Goal: Task Accomplishment & Management: Use online tool/utility

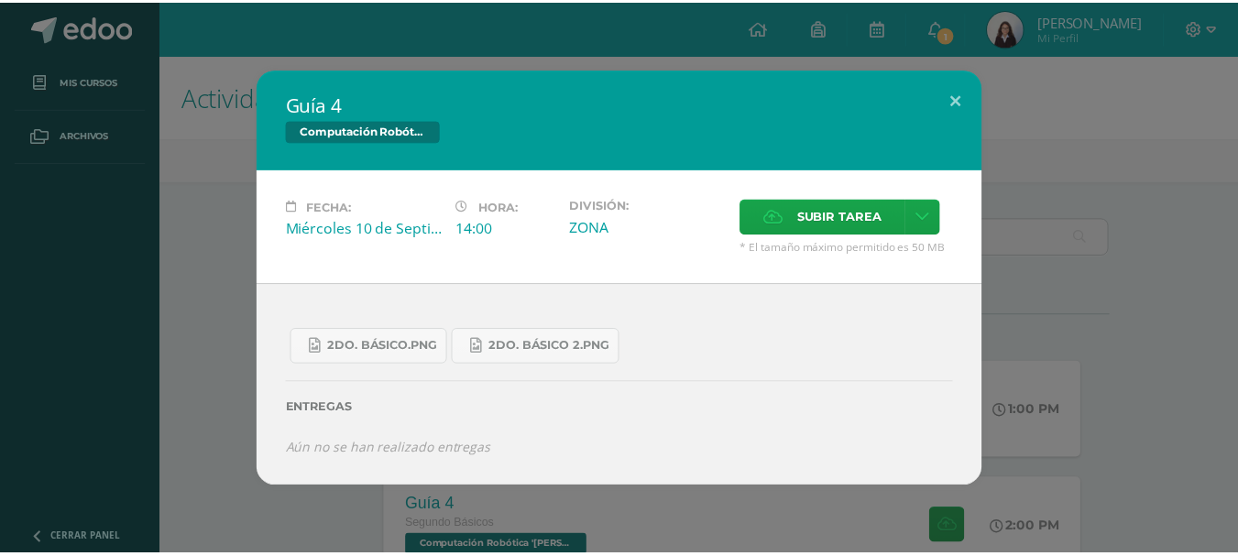
scroll to position [305, 0]
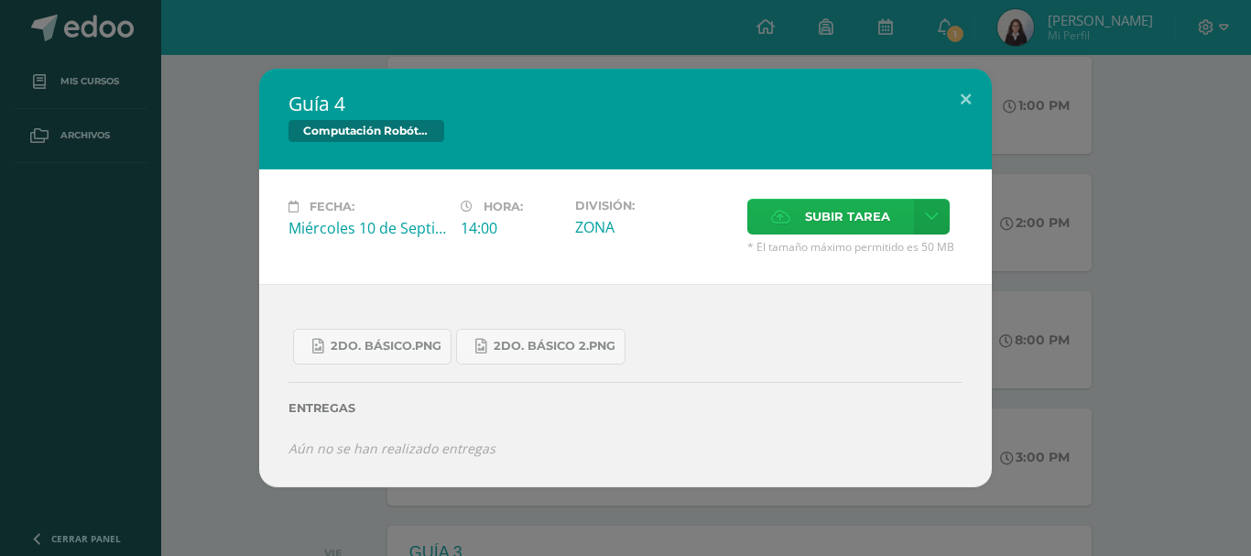
click at [786, 228] on label "Subir tarea" at bounding box center [830, 217] width 167 height 36
click at [0, 0] on input "Subir tarea" at bounding box center [0, 0] width 0 height 0
click at [844, 205] on span "Subir tarea" at bounding box center [847, 217] width 85 height 34
click at [0, 0] on input "Subir tarea" at bounding box center [0, 0] width 0 height 0
click at [769, 216] on label "Subir tarea" at bounding box center [830, 217] width 167 height 36
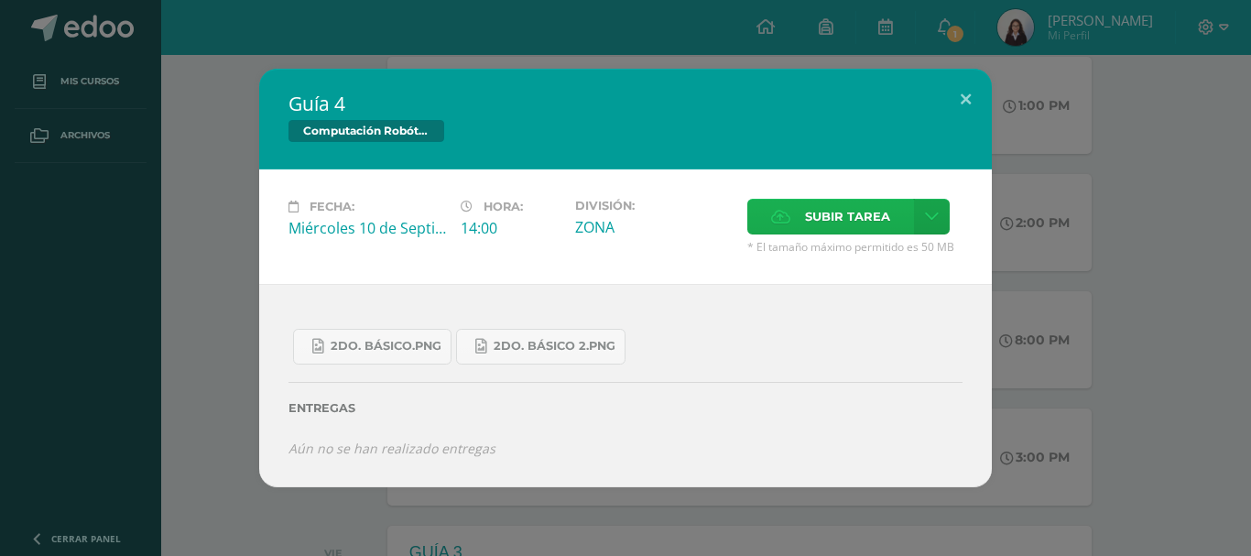
click at [0, 0] on input "Subir tarea" at bounding box center [0, 0] width 0 height 0
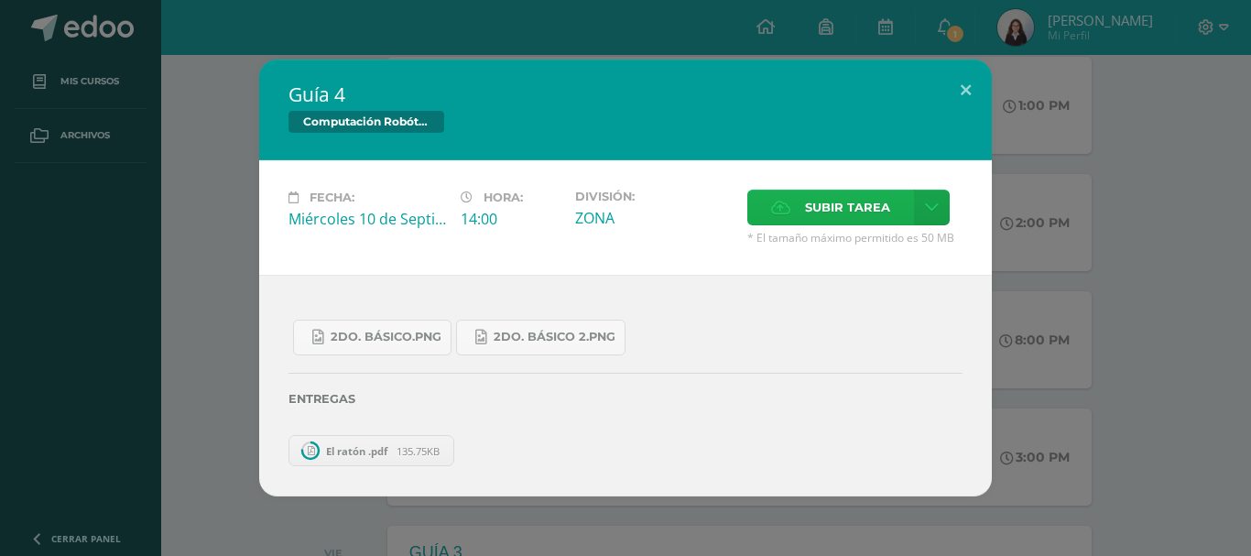
click at [766, 215] on label "Subir tarea" at bounding box center [830, 208] width 167 height 36
click at [0, 0] on input "Subir tarea" at bounding box center [0, 0] width 0 height 0
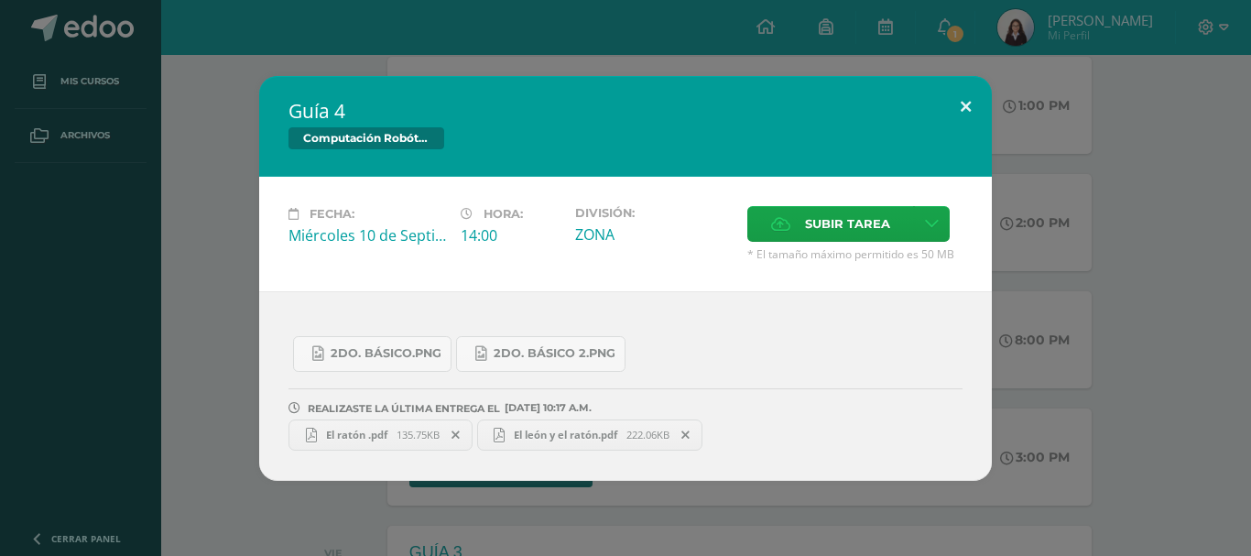
click at [966, 118] on button at bounding box center [966, 107] width 52 height 62
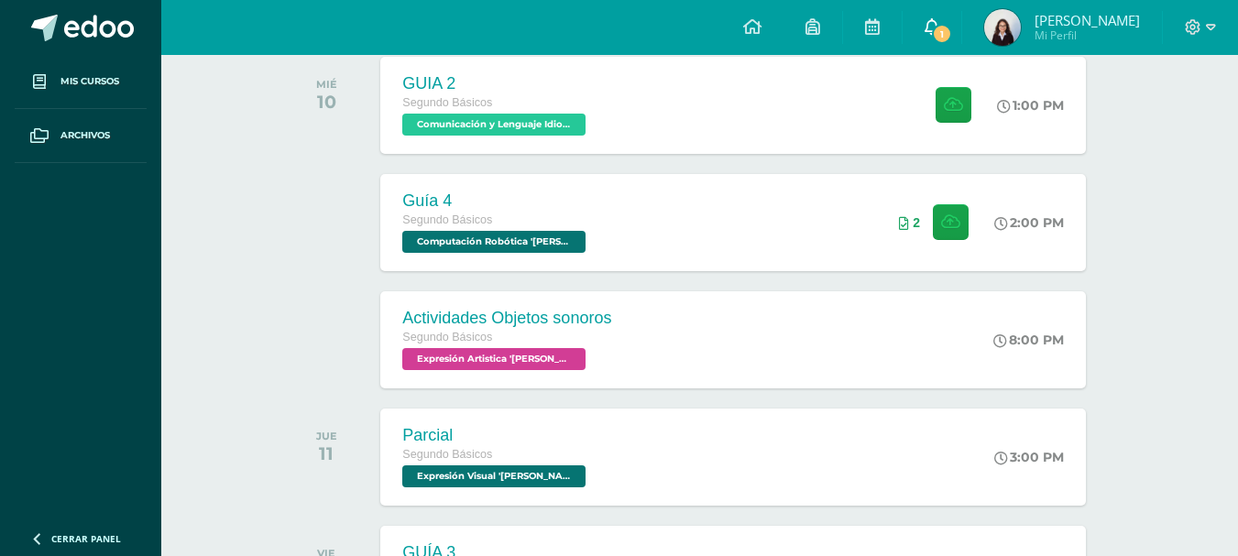
click at [939, 17] on span at bounding box center [931, 27] width 15 height 20
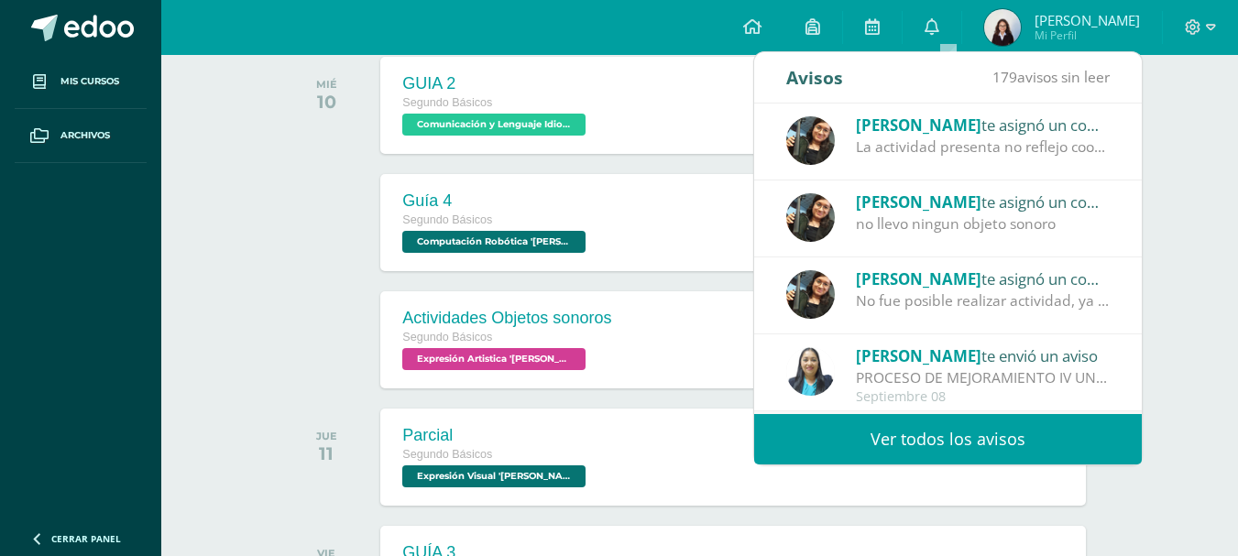
click at [1194, 142] on div "Actividades recientes y próximas Tablero Pendientes de entrega Entregadas todas…" at bounding box center [699, 414] width 1076 height 1329
